Goal: Communication & Community: Answer question/provide support

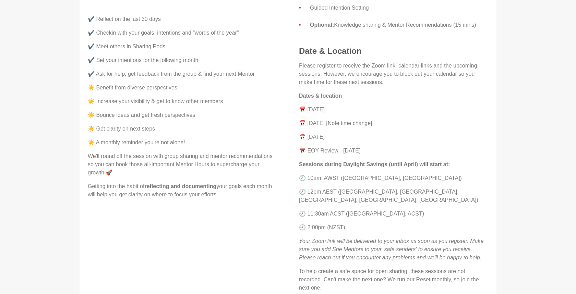
scroll to position [288, 0]
click at [329, 110] on p "📅 [DATE]" at bounding box center [393, 110] width 189 height 8
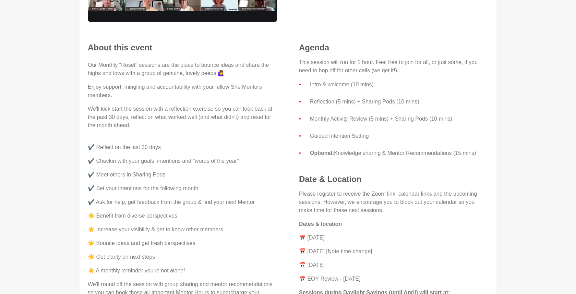
scroll to position [103, 0]
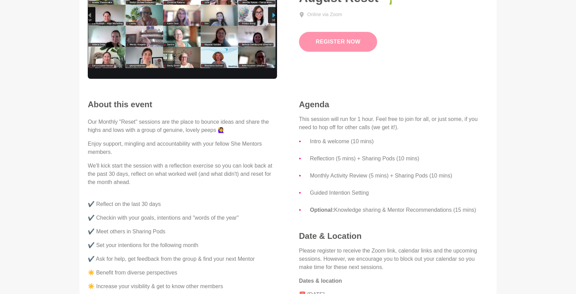
click at [330, 44] on link "Register Now" at bounding box center [338, 42] width 78 height 20
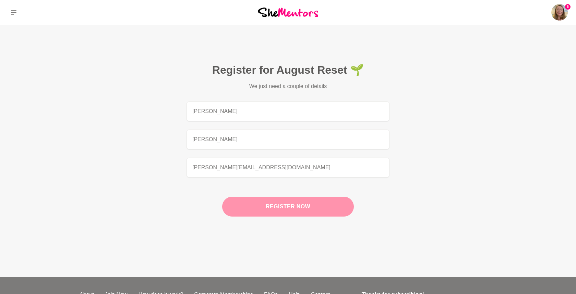
click at [282, 207] on button "Register now" at bounding box center [288, 207] width 132 height 20
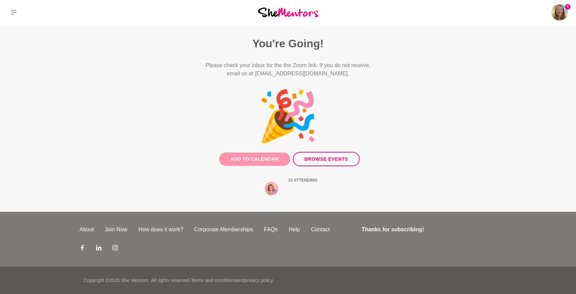
click at [276, 164] on button "Add to Calendar" at bounding box center [254, 159] width 71 height 13
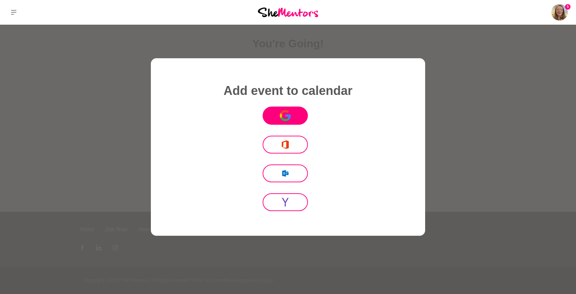
click at [295, 116] on button "Icon Mafia" at bounding box center [285, 116] width 45 height 18
click at [449, 52] on div at bounding box center [288, 147] width 576 height 294
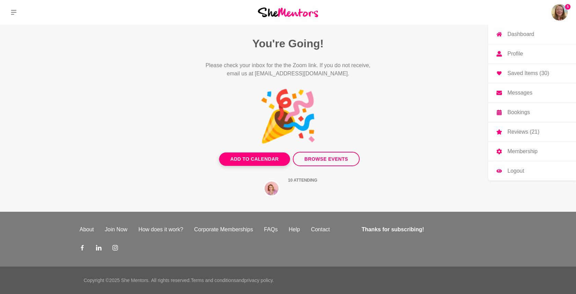
click at [564, 10] on img at bounding box center [559, 12] width 16 height 16
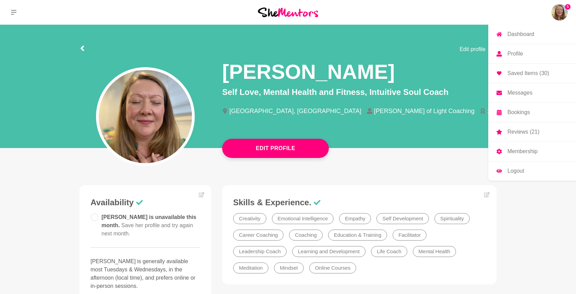
click at [527, 94] on p "Messages" at bounding box center [520, 92] width 25 height 5
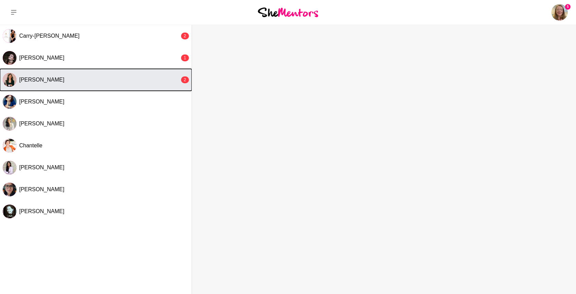
click at [140, 82] on div "[PERSON_NAME]" at bounding box center [99, 79] width 160 height 7
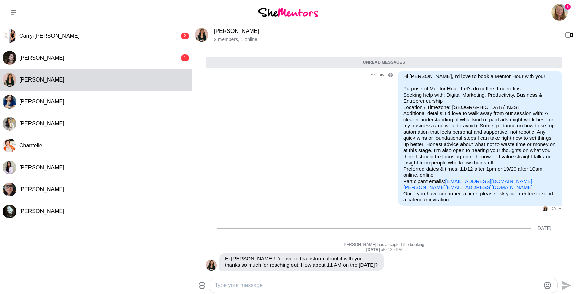
scroll to position [26, 0]
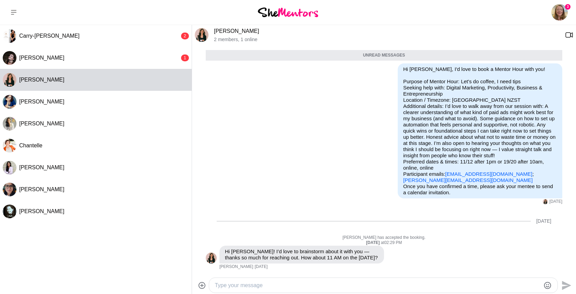
click at [333, 282] on textarea "Type your message" at bounding box center [377, 286] width 325 height 8
type textarea "Perfect! would you mind sending me the zoom invite? Looking forward to seeing y…"
click at [568, 286] on icon "Send" at bounding box center [566, 285] width 9 height 9
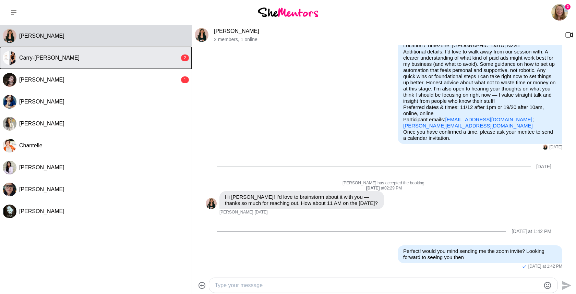
click at [146, 59] on div "Carry-[PERSON_NAME]" at bounding box center [99, 58] width 160 height 7
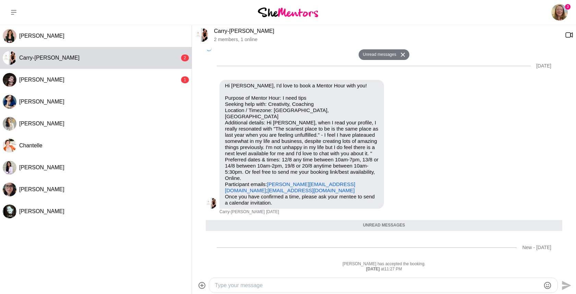
scroll to position [247, 0]
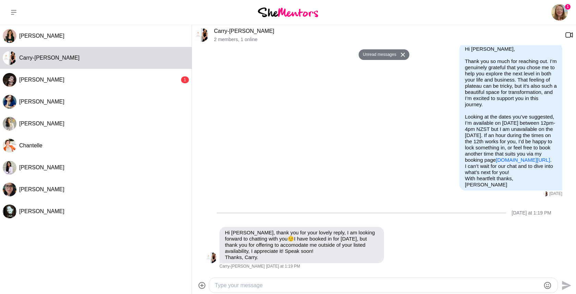
click at [312, 284] on textarea "Type your message" at bounding box center [377, 286] width 325 height 8
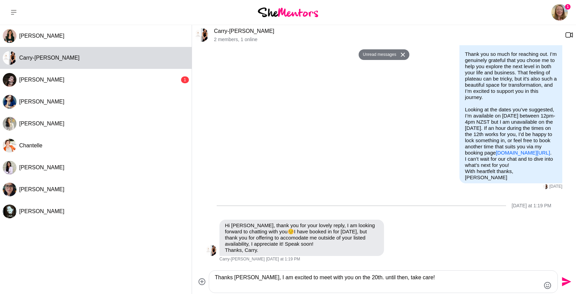
type textarea "Thanks [PERSON_NAME], I am excited to meet with you on the 20th. until then, ta…"
click at [565, 281] on icon "Send" at bounding box center [566, 281] width 9 height 9
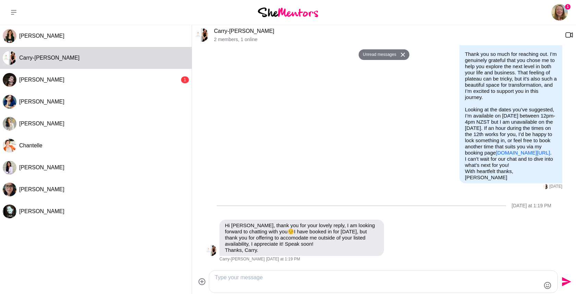
scroll to position [301, 0]
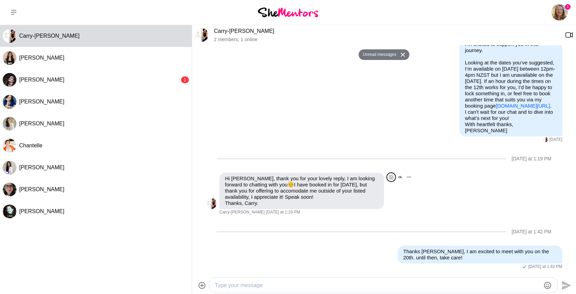
click at [393, 175] on icon "Open Reaction Selector" at bounding box center [391, 177] width 4 height 4
click at [261, 159] on div "Select Reaction: Heart" at bounding box center [259, 162] width 6 height 6
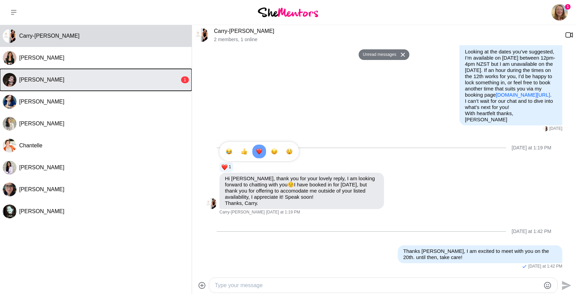
click at [131, 80] on div "[PERSON_NAME]" at bounding box center [99, 79] width 160 height 7
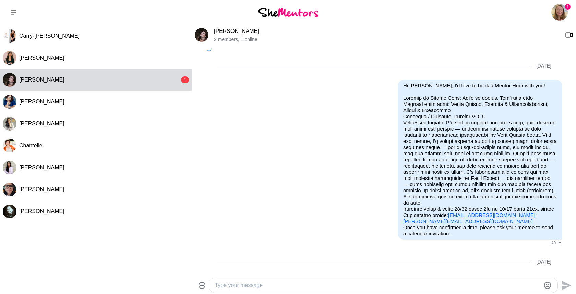
scroll to position [144, 0]
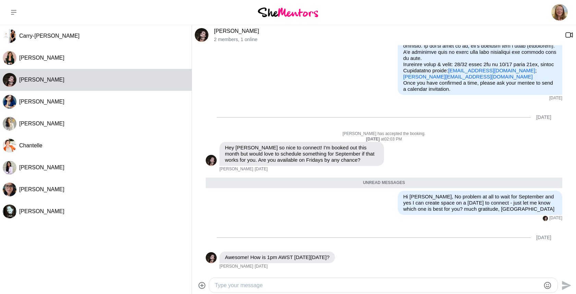
click at [338, 288] on textarea "Type your message" at bounding box center [377, 286] width 325 height 8
drag, startPoint x: 219, startPoint y: 286, endPoint x: 223, endPoint y: 286, distance: 4.1
click at [219, 286] on textarea "Dne." at bounding box center [377, 286] width 325 height 8
click at [242, 287] on textarea "Done." at bounding box center [377, 286] width 325 height 8
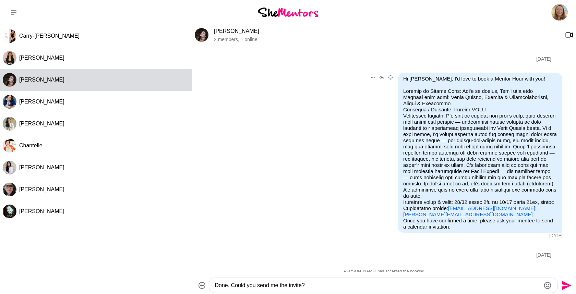
scroll to position [144, 0]
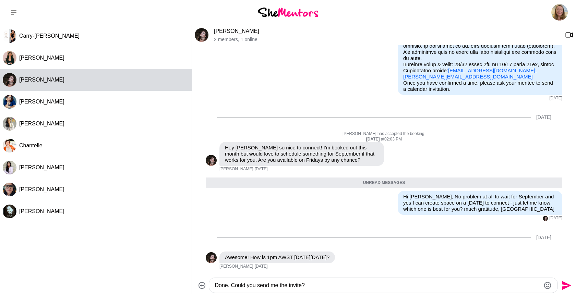
click at [243, 286] on textarea "Done. Could you send me the invite?" at bounding box center [377, 286] width 325 height 8
click at [284, 286] on textarea "Done. Would you mind send me the invite?" at bounding box center [377, 286] width 325 height 8
click at [358, 285] on textarea "Done. Would you mind sending me the invite?" at bounding box center [377, 286] width 325 height 8
click at [546, 285] on icon "Emoji picker" at bounding box center [548, 286] width 8 height 8
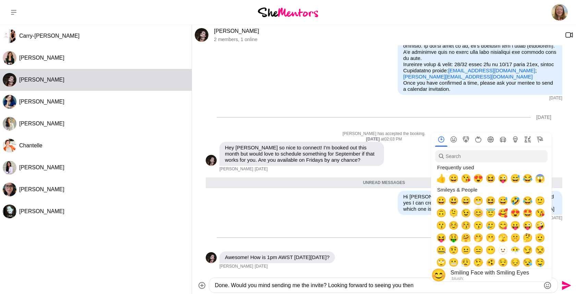
click at [478, 216] on span "😊" at bounding box center [478, 214] width 10 height 10
type textarea "Done. Would you mind sending me the invite? Looking forward to seeing you then 😊"
click at [567, 288] on icon "Send" at bounding box center [565, 285] width 11 height 11
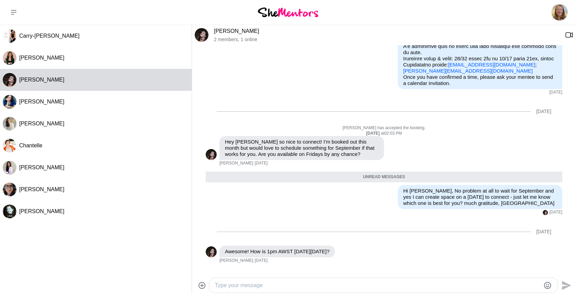
scroll to position [198, 0]
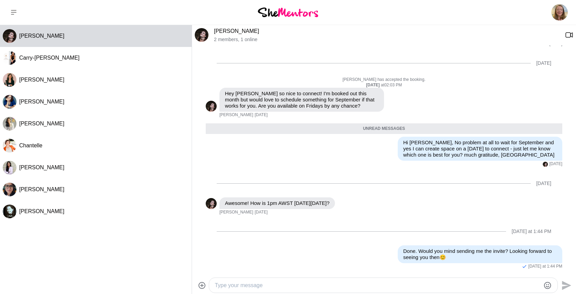
click at [560, 15] on img at bounding box center [559, 12] width 16 height 16
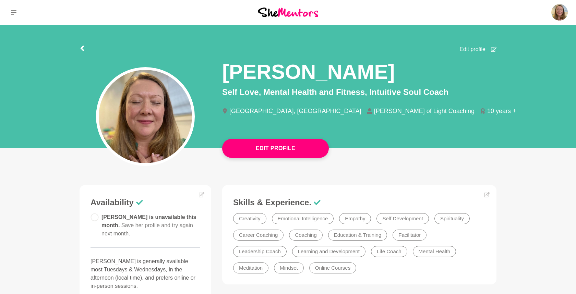
click at [0, 0] on p "Reviews (21)" at bounding box center [0, 0] width 0 height 0
